Goal: Information Seeking & Learning: Learn about a topic

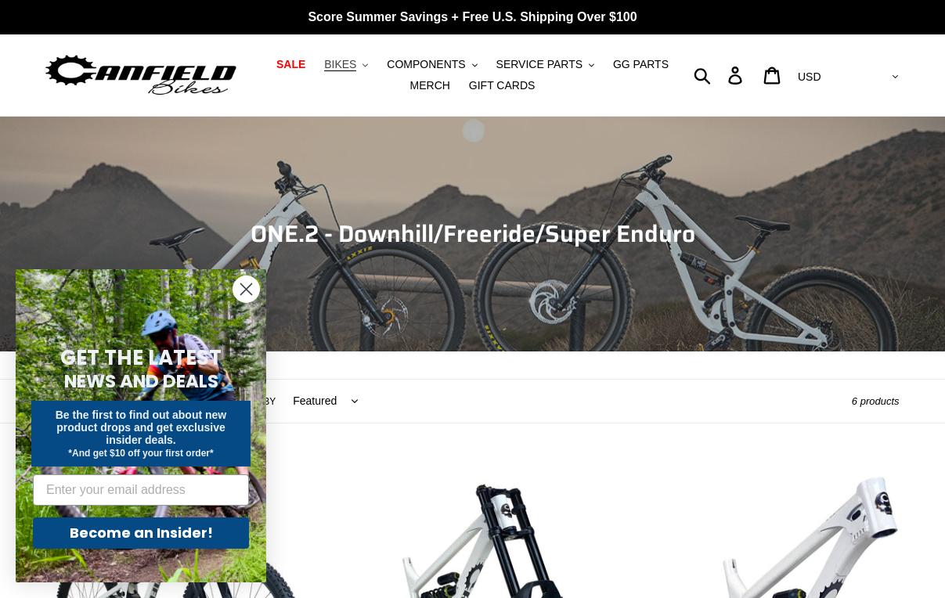
click at [344, 66] on button "BIKES .cls-1{fill:#231f20}" at bounding box center [346, 64] width 60 height 21
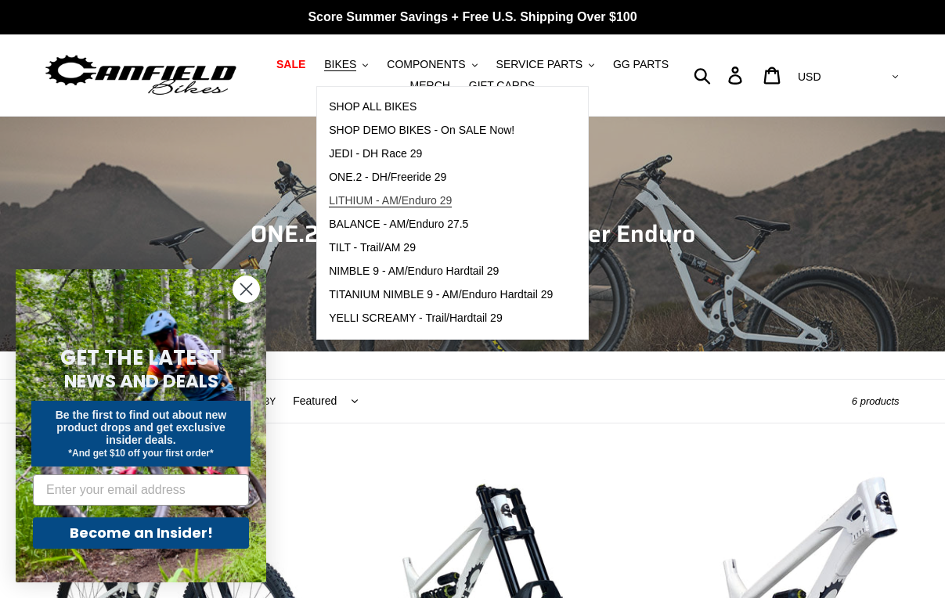
click at [366, 200] on span "LITHIUM - AM/Enduro 29" at bounding box center [390, 200] width 123 height 13
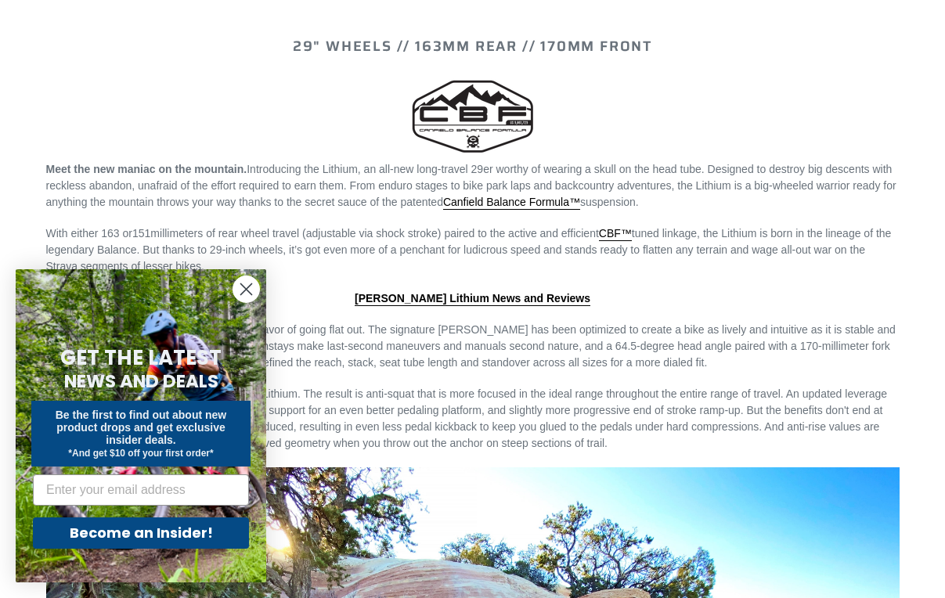
scroll to position [1456, 0]
click at [246, 284] on circle "Close dialog" at bounding box center [246, 289] width 26 height 26
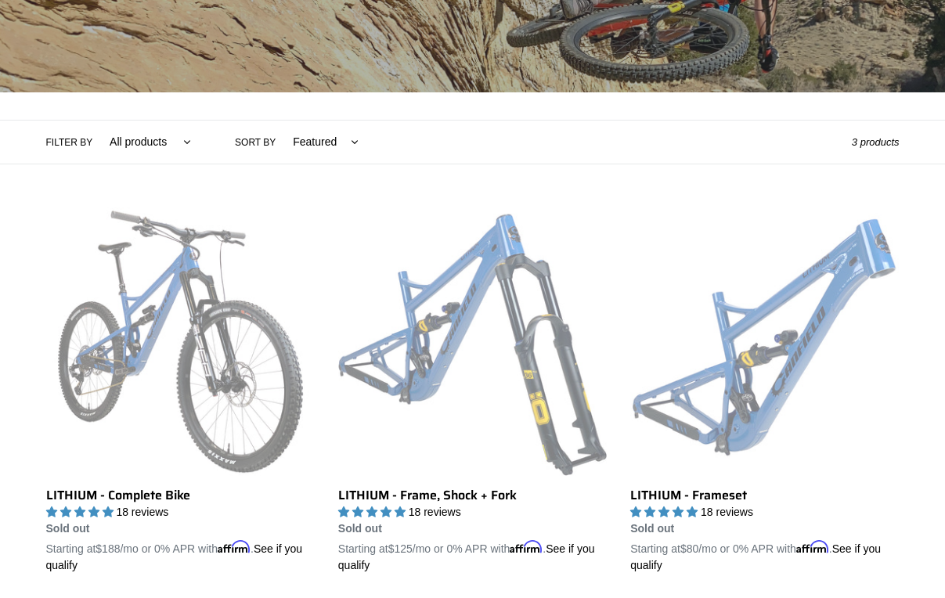
scroll to position [258, 0]
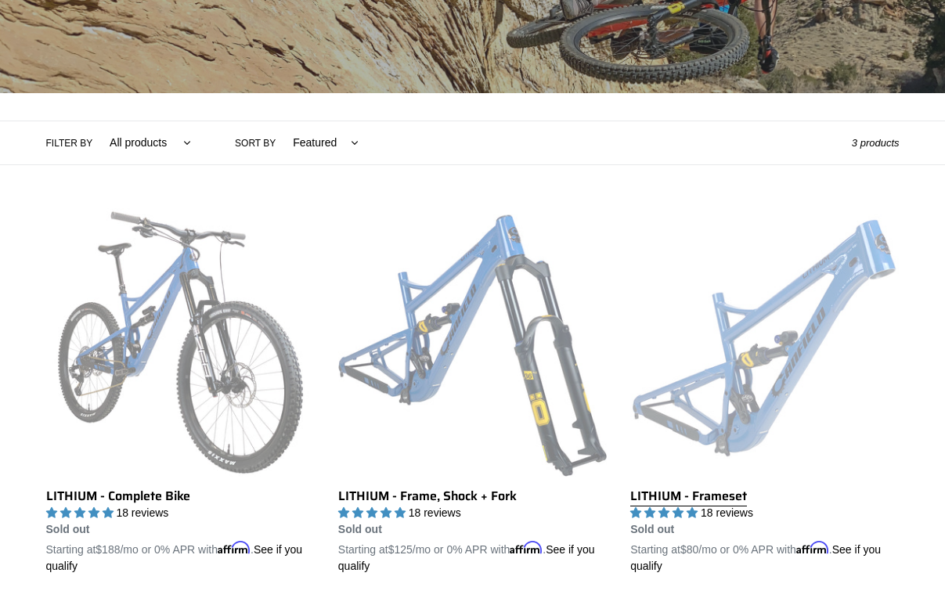
click at [779, 365] on link "LITHIUM - Frameset" at bounding box center [764, 391] width 269 height 366
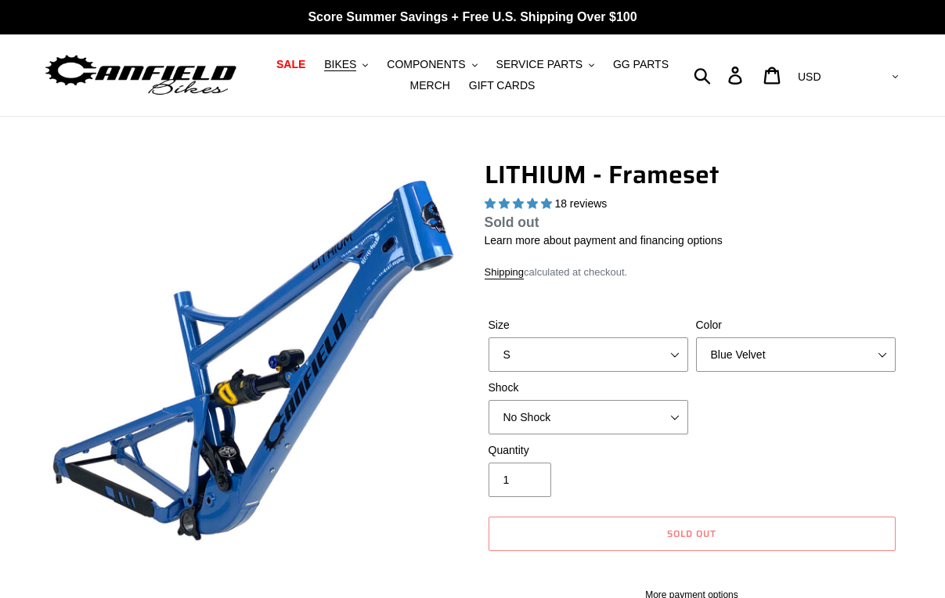
select select "highest-rating"
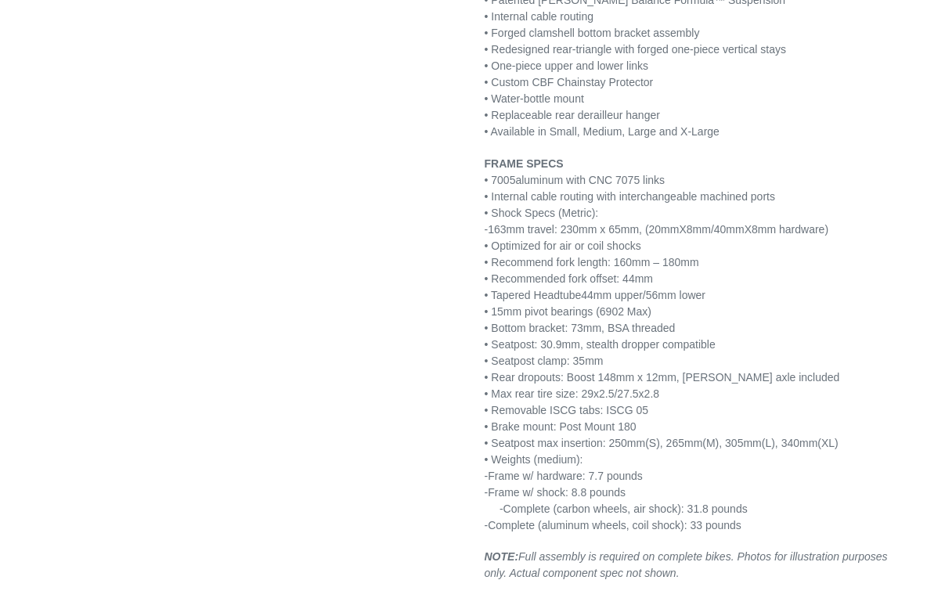
scroll to position [1944, 0]
click at [779, 370] on span "• Rear dropouts: Boost 148mm x 12mm, [PERSON_NAME] axle included" at bounding box center [663, 376] width 356 height 13
drag, startPoint x: 0, startPoint y: 0, endPoint x: 779, endPoint y: 365, distance: 860.3
click at [779, 370] on span "• Rear dropouts: Boost 148mm x 12mm, [PERSON_NAME] axle included" at bounding box center [663, 376] width 356 height 13
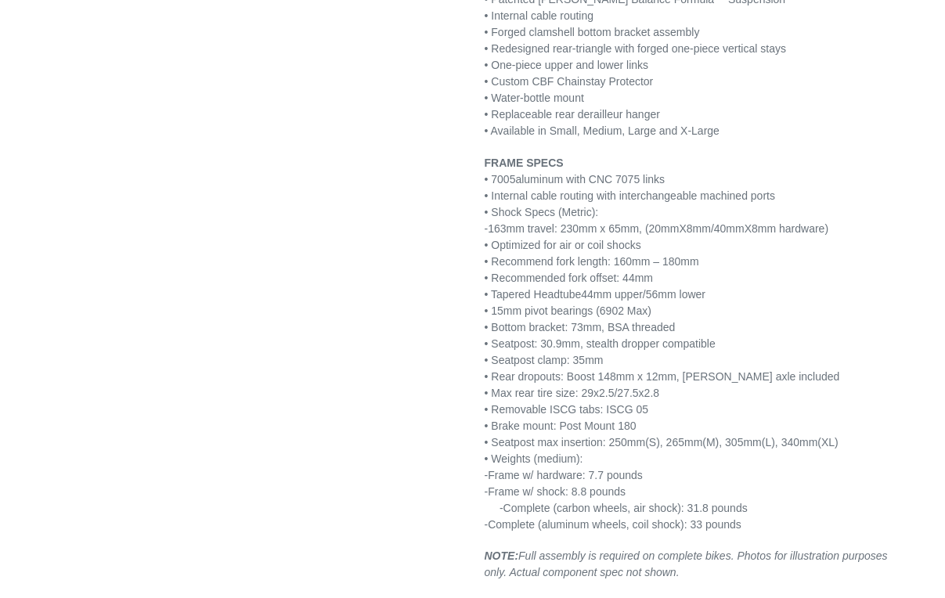
click at [852, 416] on p "FRAME SPECS • 7005 aluminum with CNC 7075 links • Internal cable routing with i…" at bounding box center [692, 344] width 415 height 378
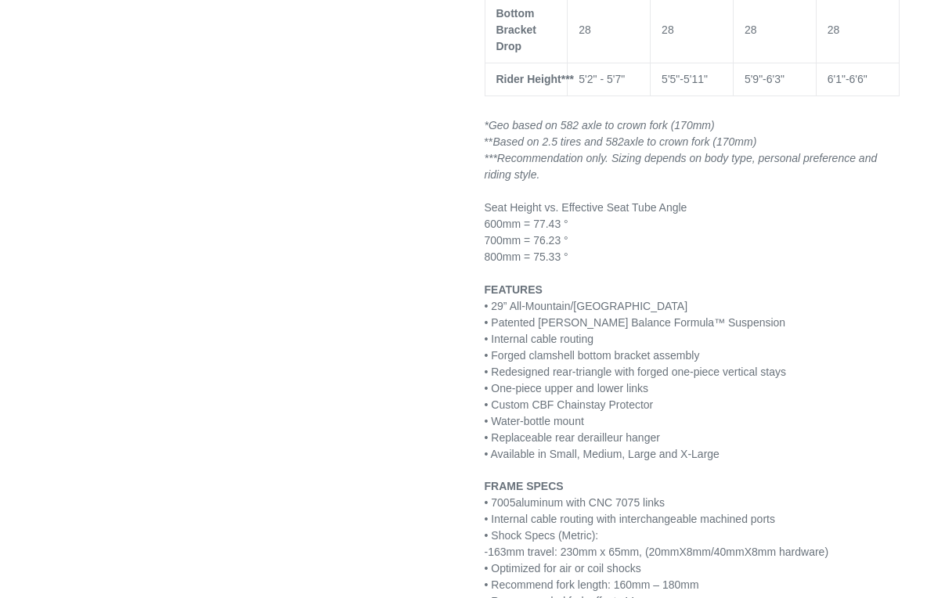
scroll to position [1619, 0]
